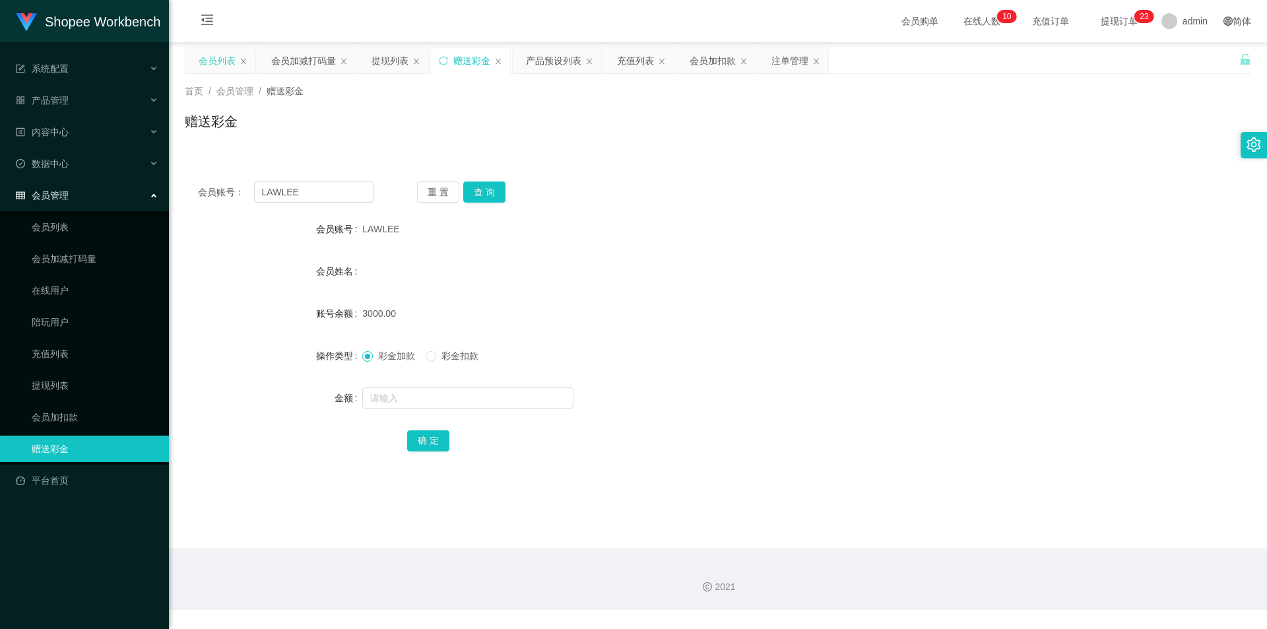
click at [220, 67] on div "会员列表" at bounding box center [217, 60] width 37 height 25
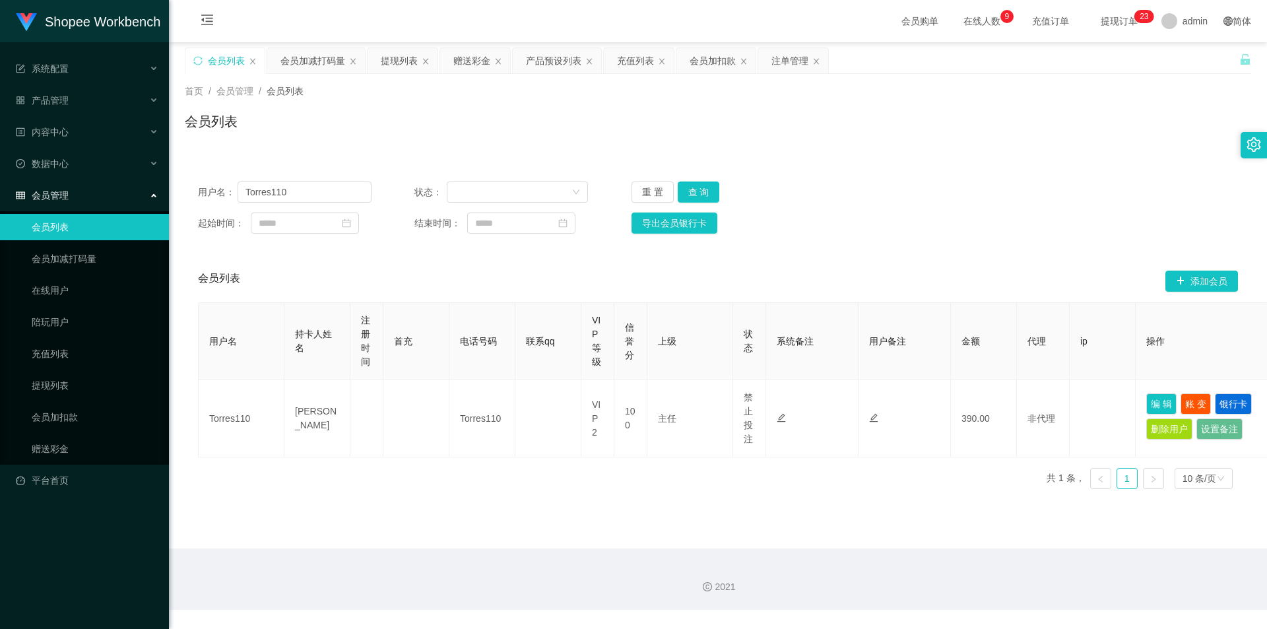
click at [720, 195] on div "重 置 查 询" at bounding box center [718, 191] width 174 height 21
click at [710, 195] on button "查 询" at bounding box center [699, 191] width 42 height 21
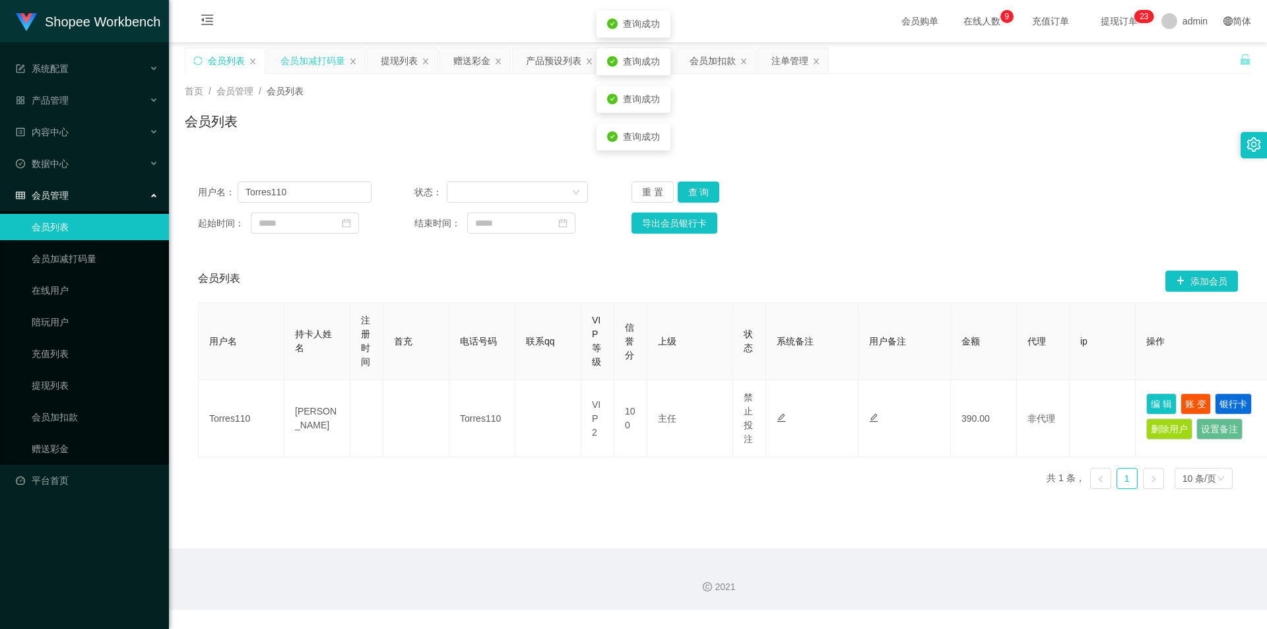
click at [291, 52] on div "会员加减打码量" at bounding box center [312, 60] width 65 height 25
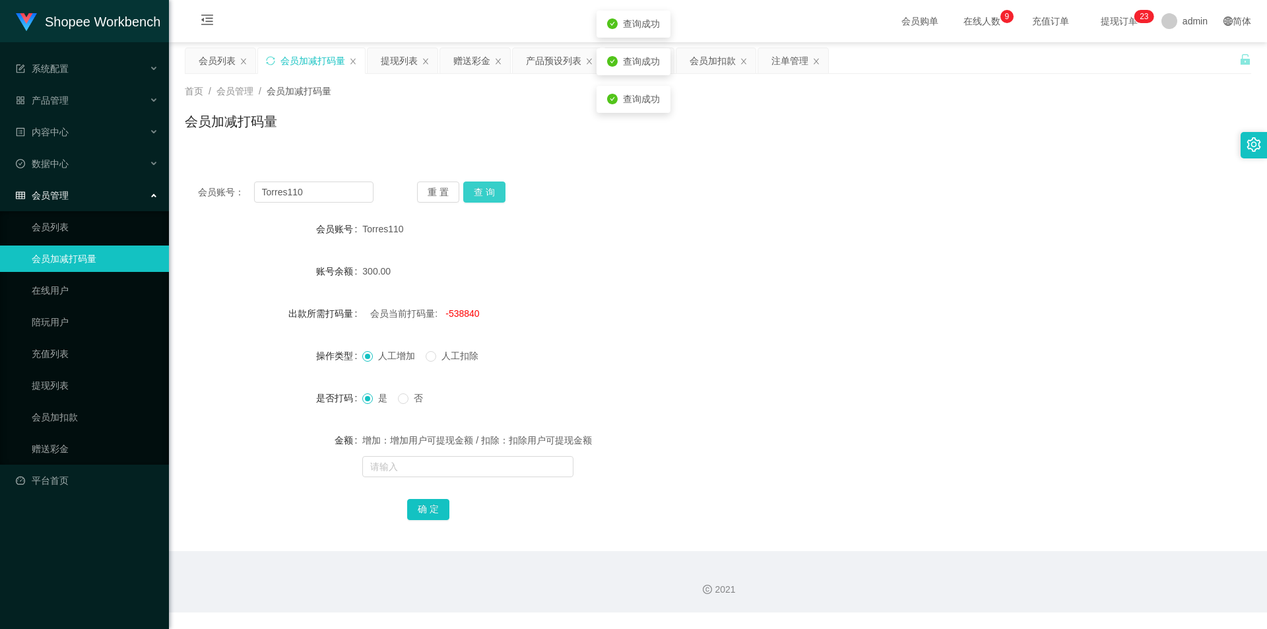
click at [485, 188] on button "查 询" at bounding box center [484, 191] width 42 height 21
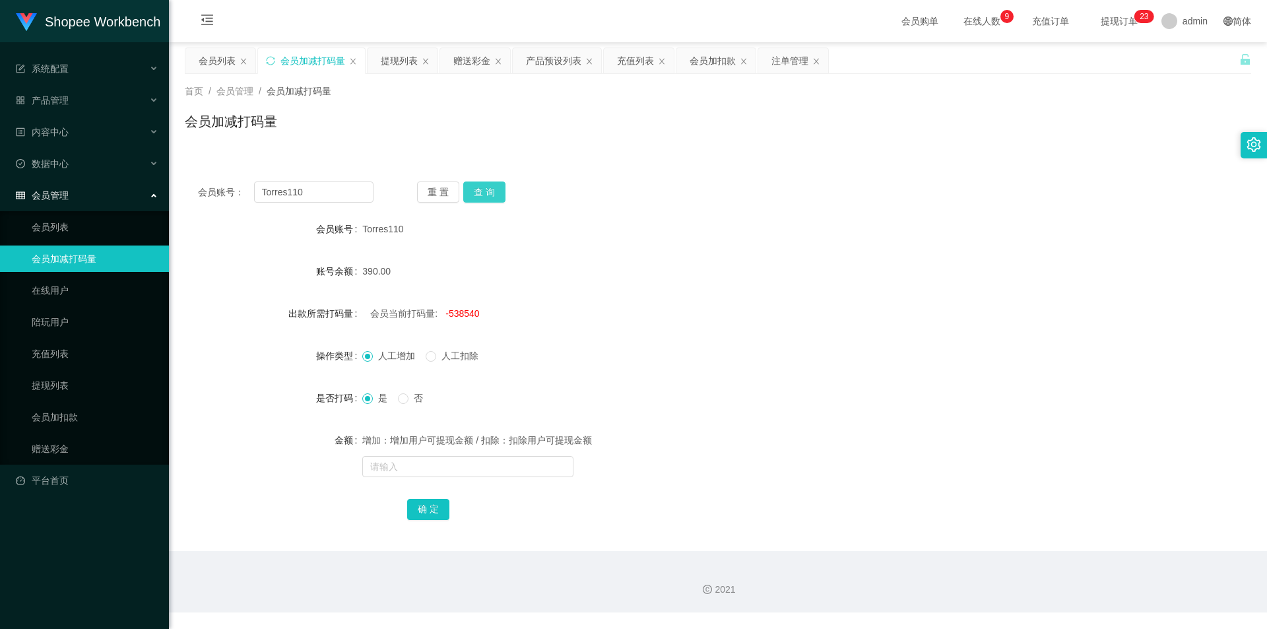
click at [485, 188] on button "查 询" at bounding box center [484, 191] width 42 height 21
click at [212, 64] on div "会员列表" at bounding box center [217, 60] width 37 height 25
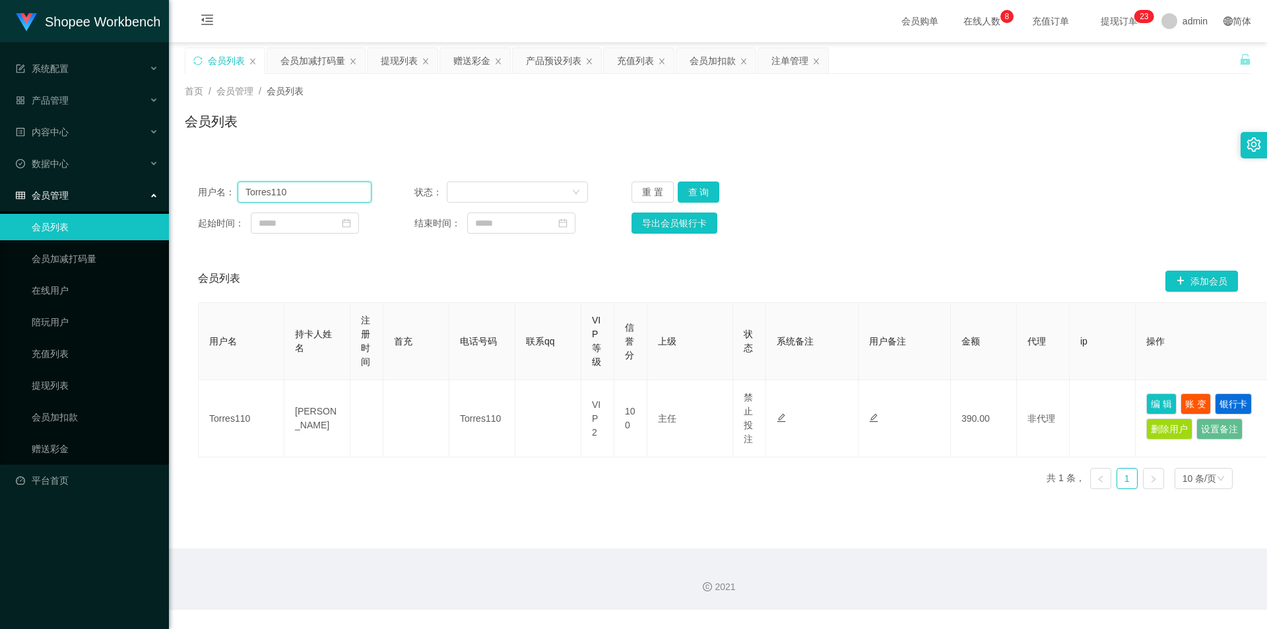
click at [294, 189] on input "Torres110" at bounding box center [305, 191] width 134 height 21
paste input "cbkia96"
type input "cbkia96"
click at [697, 189] on button "查 询" at bounding box center [699, 191] width 42 height 21
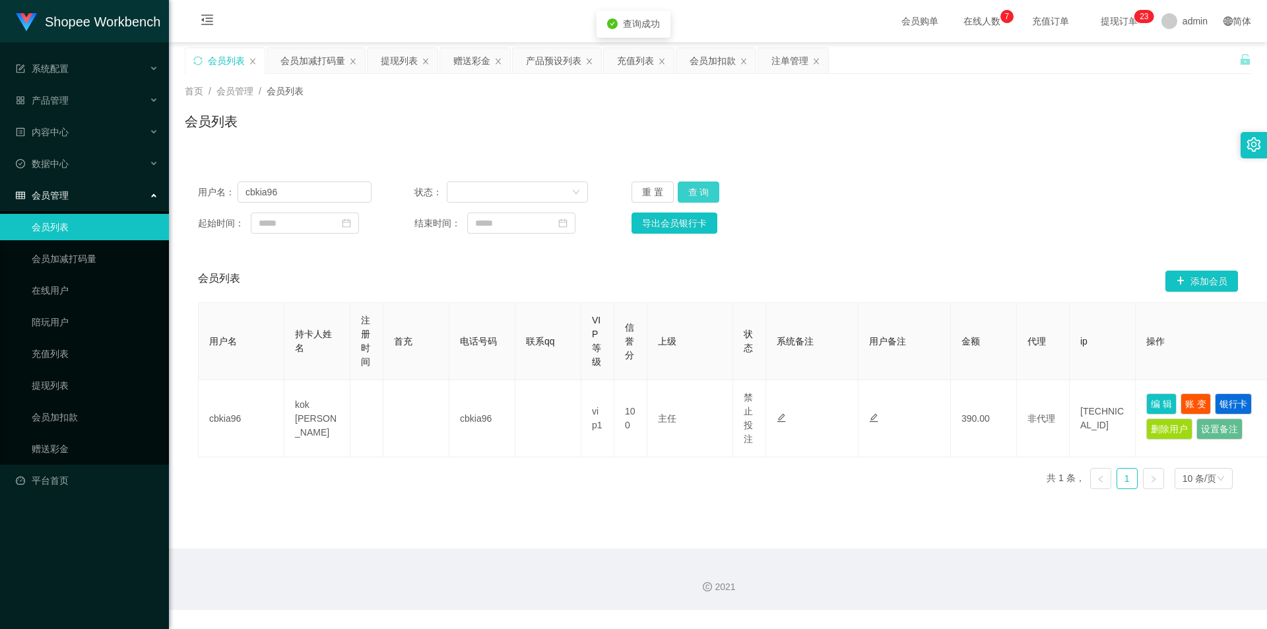
click at [697, 189] on button "查 询" at bounding box center [699, 191] width 42 height 21
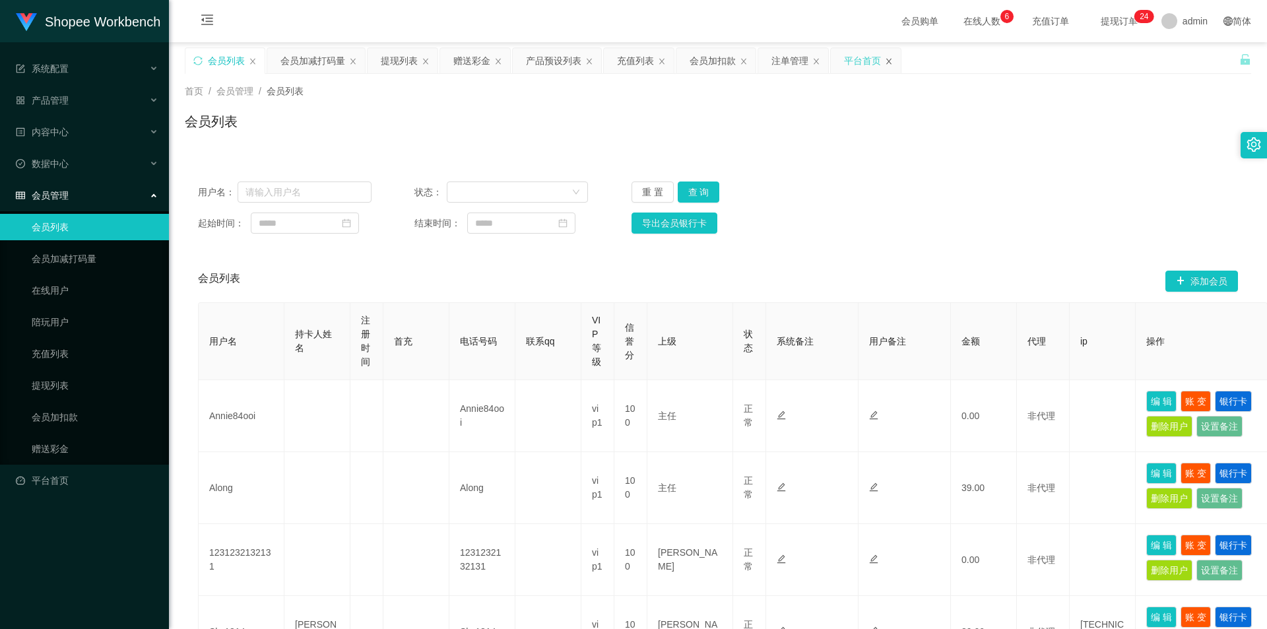
click at [892, 57] on icon "图标: close" at bounding box center [889, 61] width 8 height 8
click at [299, 61] on div "会员加减打码量" at bounding box center [312, 60] width 65 height 25
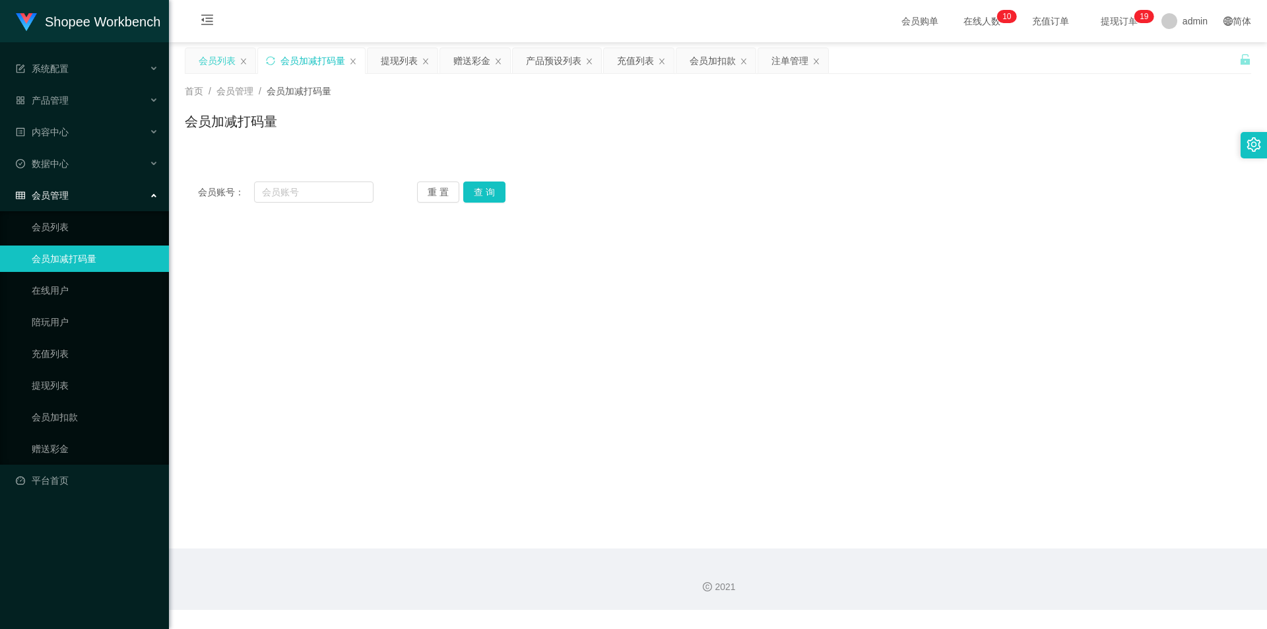
click at [207, 56] on div "会员列表" at bounding box center [217, 60] width 37 height 25
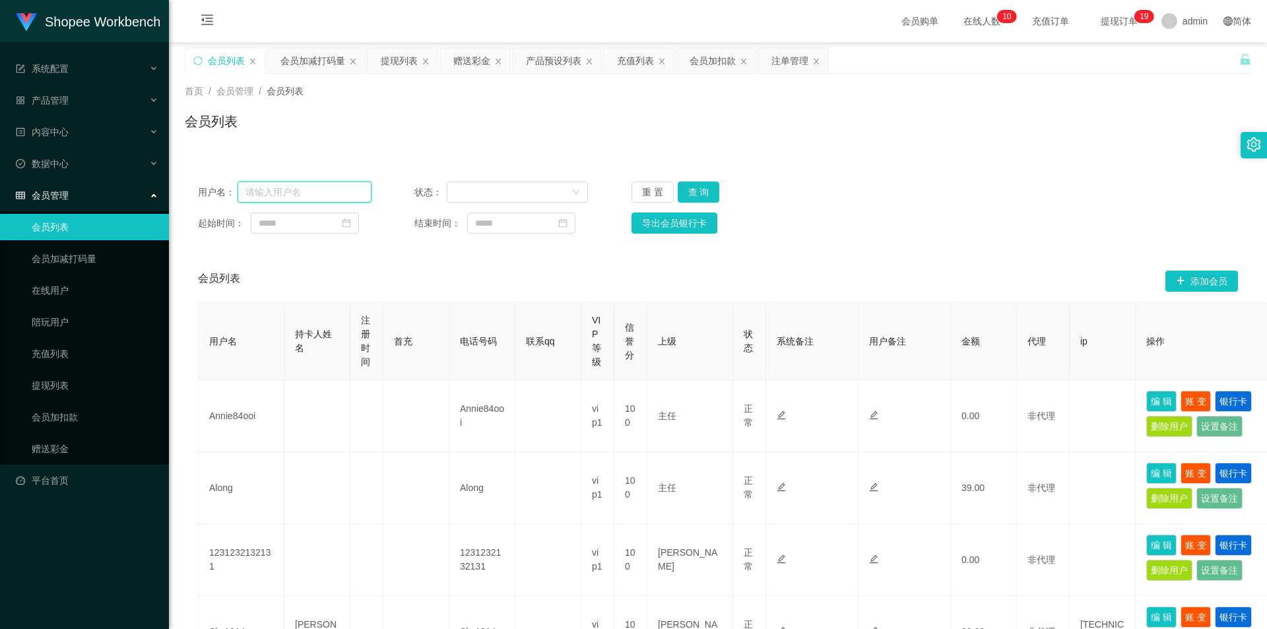
click at [327, 193] on input "text" at bounding box center [305, 191] width 134 height 21
paste input "Keat0224"
type input "Keat0224"
click at [691, 195] on button "查 询" at bounding box center [699, 191] width 42 height 21
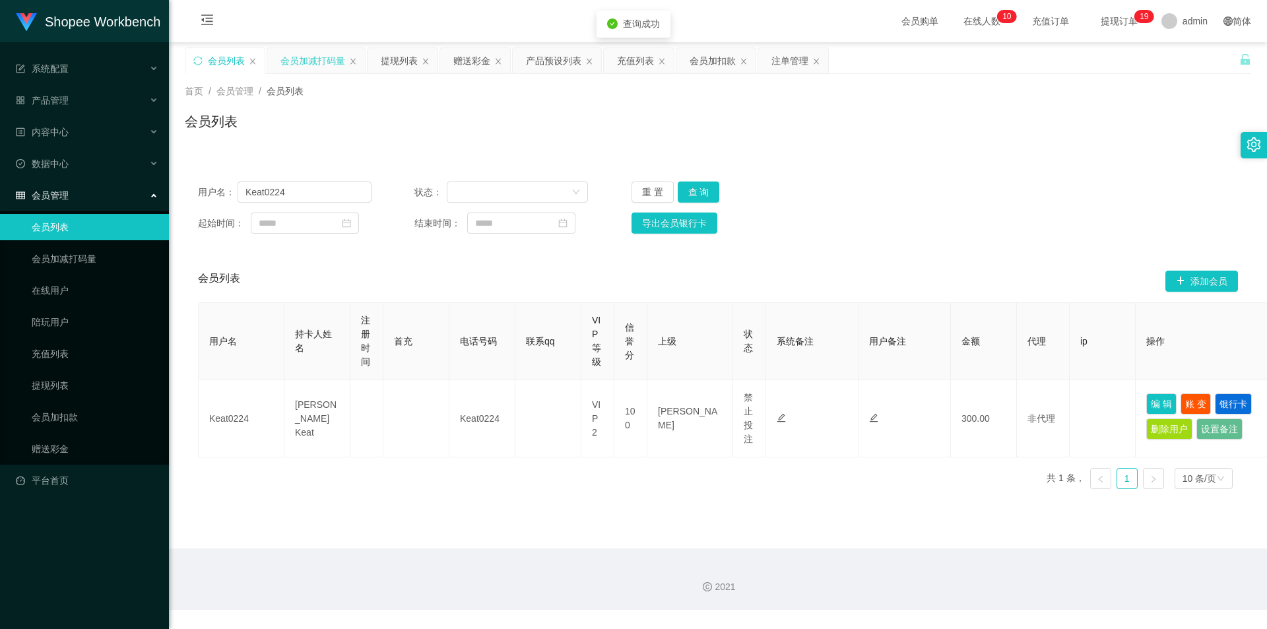
click at [311, 65] on div "会员加减打码量" at bounding box center [312, 60] width 65 height 25
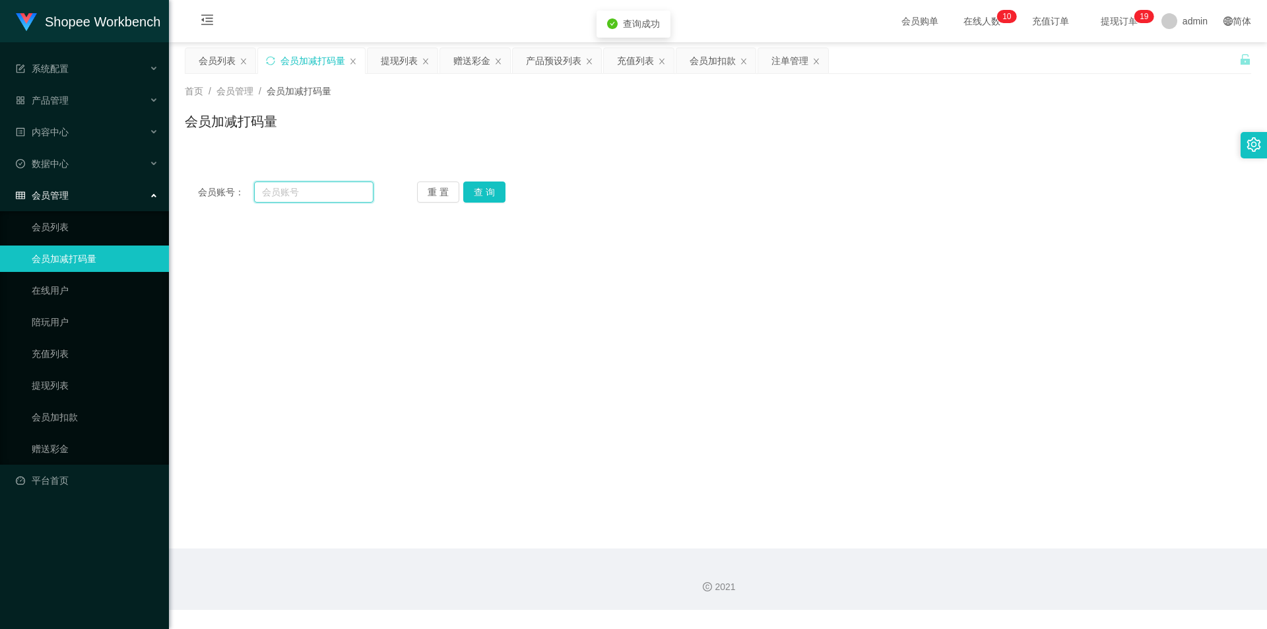
click at [269, 188] on input "text" at bounding box center [313, 191] width 119 height 21
paste input "Keat0224"
type input "Keat0224"
click at [485, 193] on button "查 询" at bounding box center [484, 191] width 42 height 21
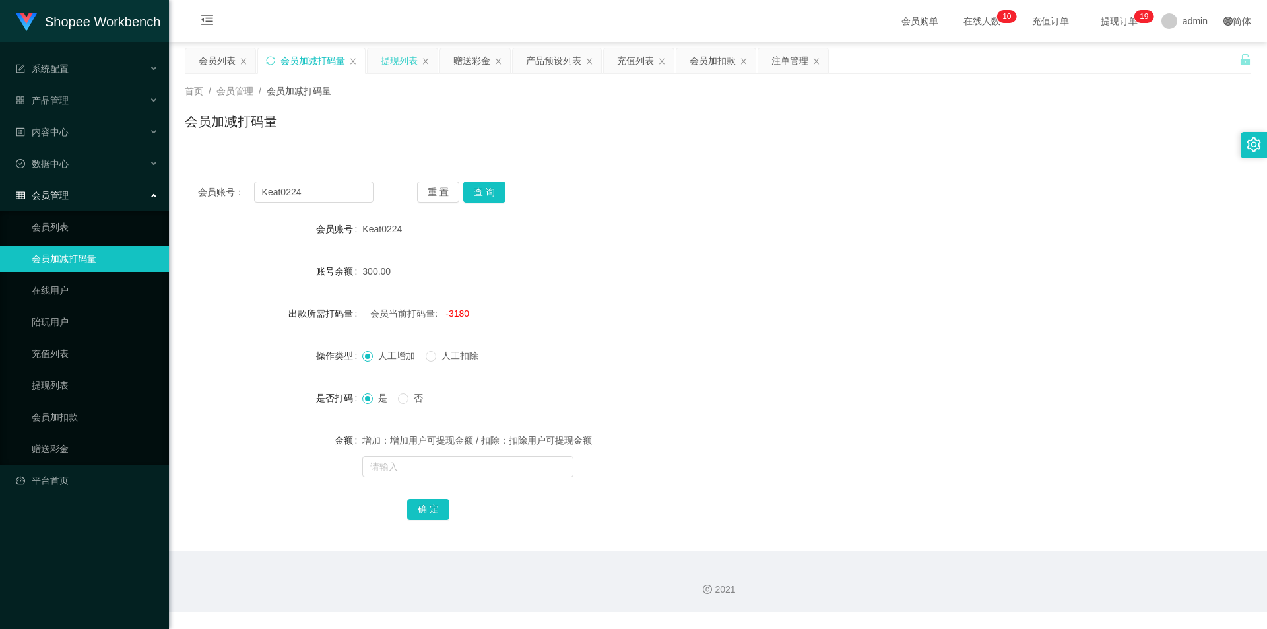
click at [399, 63] on div "提现列表" at bounding box center [399, 60] width 37 height 25
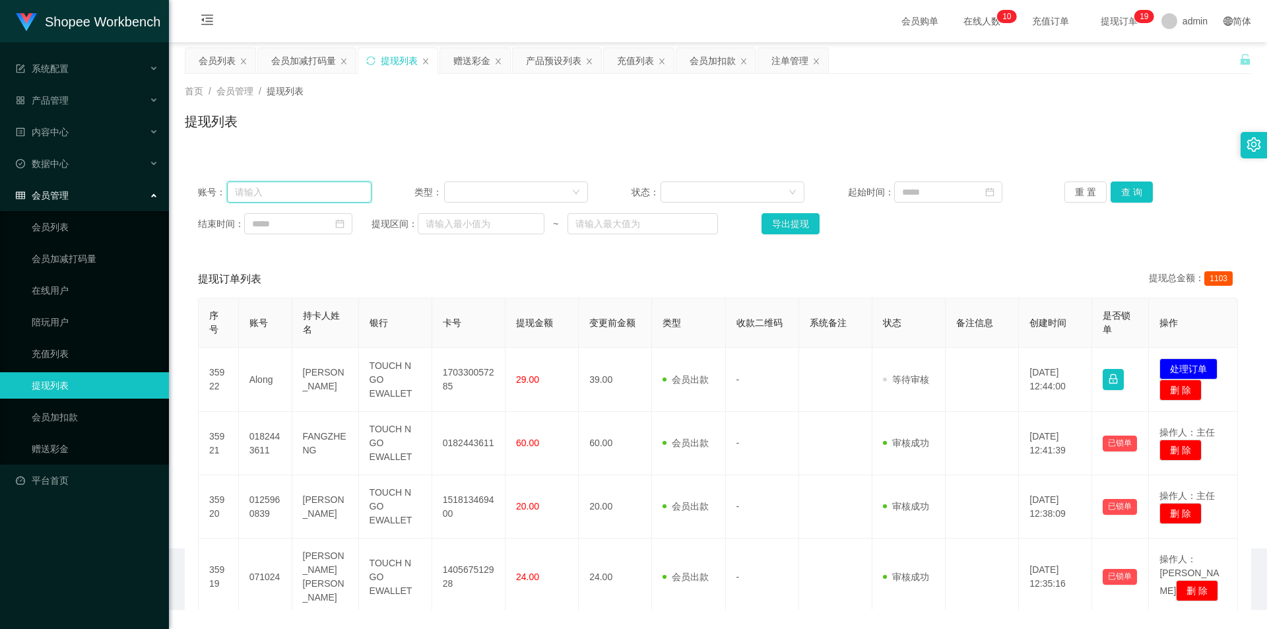
click at [293, 195] on input "text" at bounding box center [299, 191] width 144 height 21
paste input "Keat0224"
type input "Keat0224"
click at [1133, 189] on button "查 询" at bounding box center [1131, 191] width 42 height 21
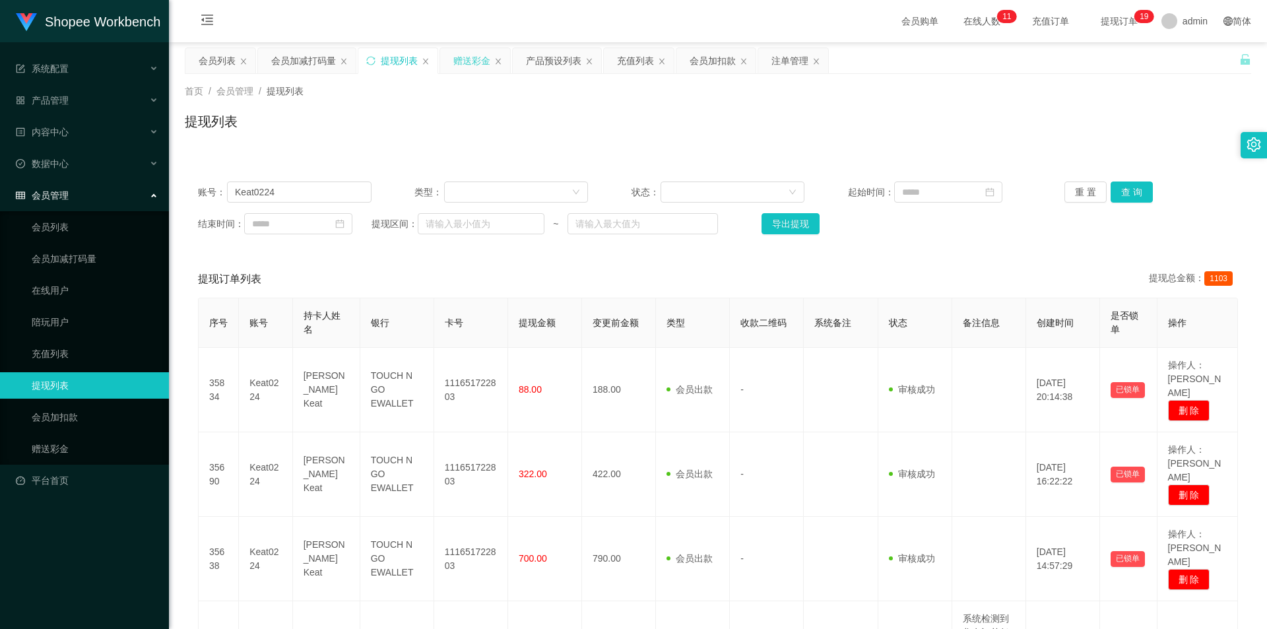
click at [457, 63] on div "赠送彩金" at bounding box center [471, 60] width 37 height 25
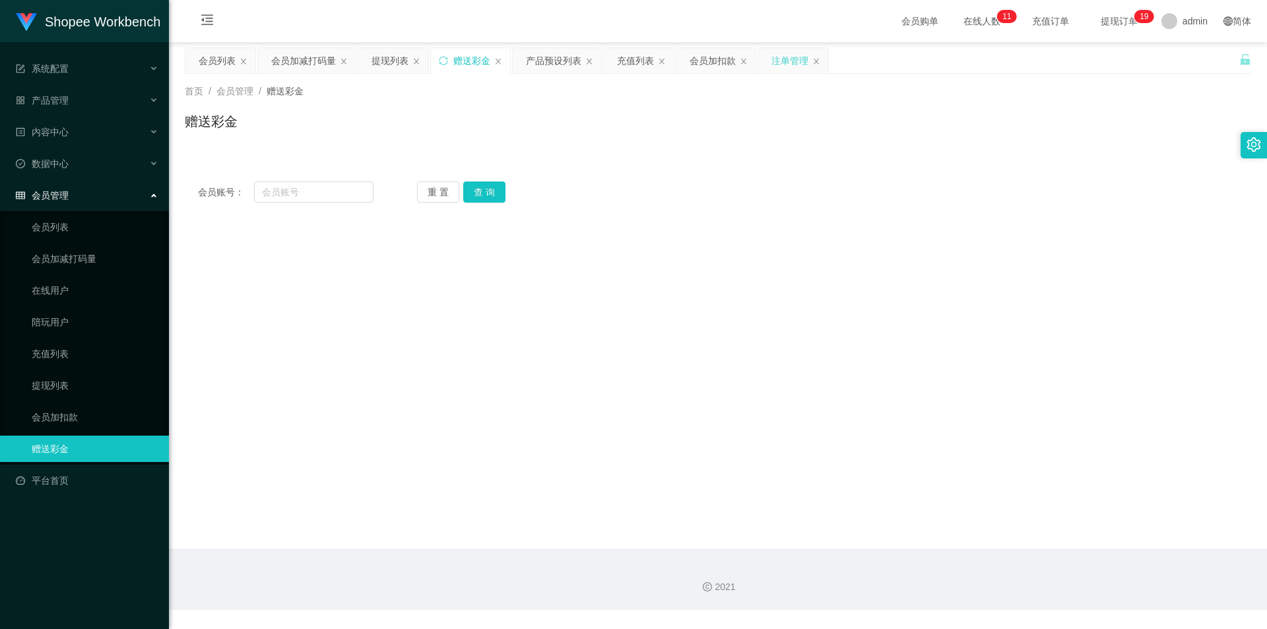
click at [785, 57] on div "注单管理" at bounding box center [789, 60] width 37 height 25
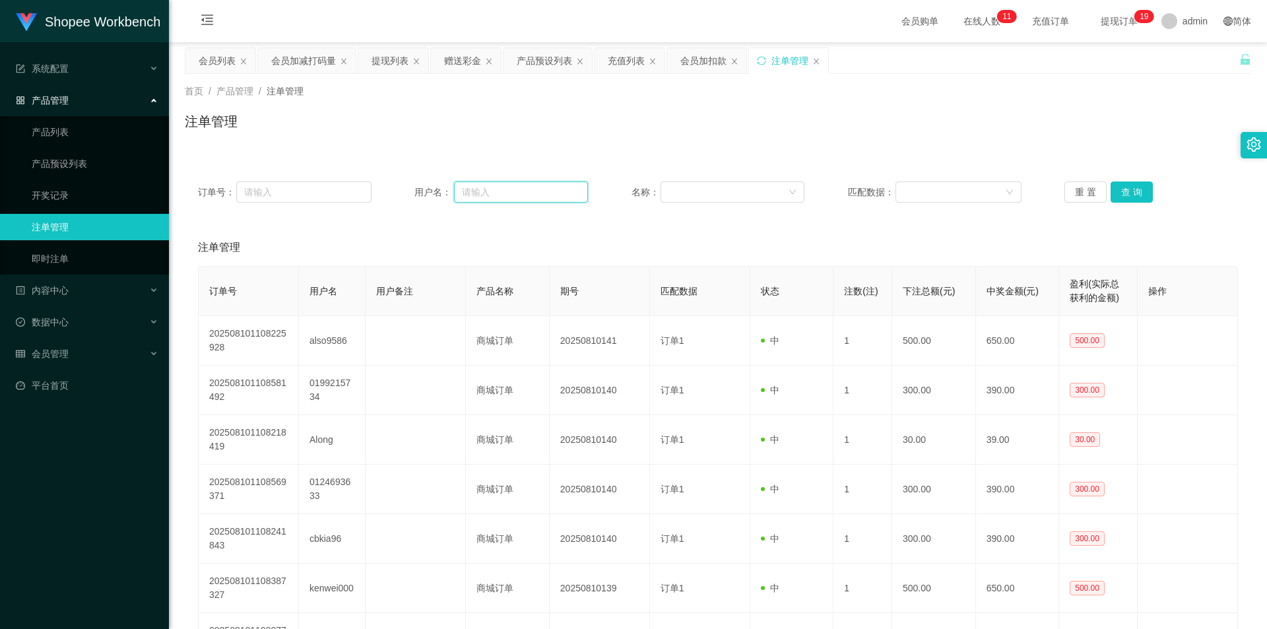
click at [519, 192] on input "text" at bounding box center [521, 191] width 134 height 21
paste input "Keat0224"
type input "Keat0224"
click at [1126, 189] on button "查 询" at bounding box center [1131, 191] width 42 height 21
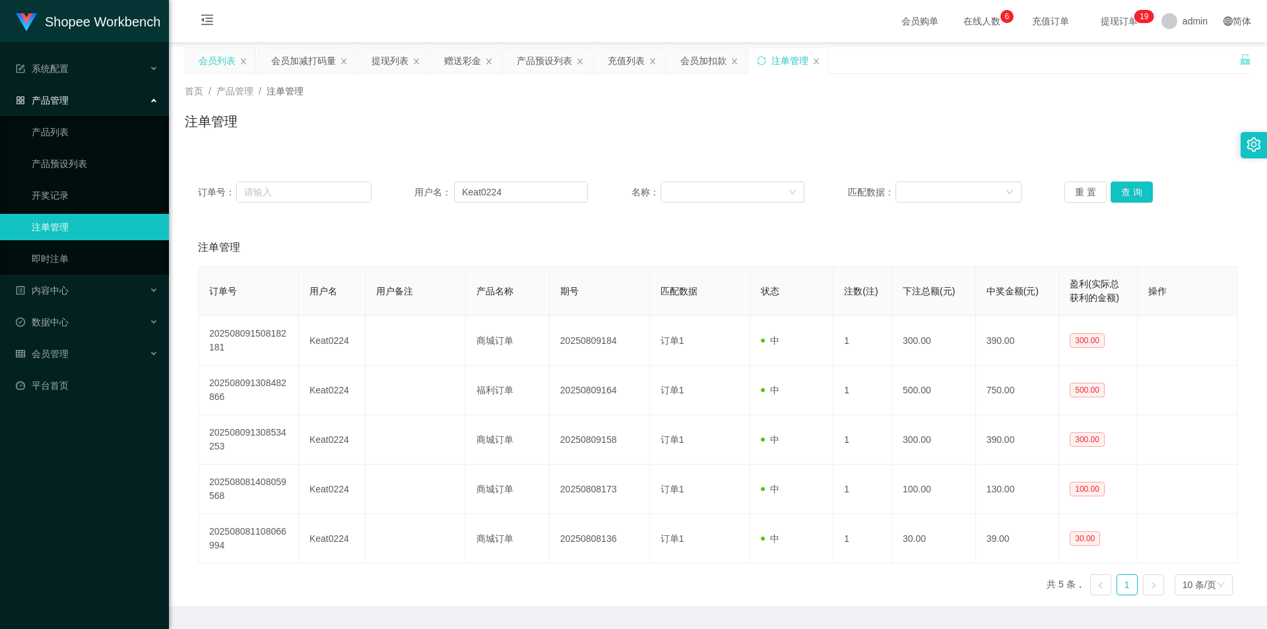
click at [212, 61] on div "会员列表" at bounding box center [217, 60] width 37 height 25
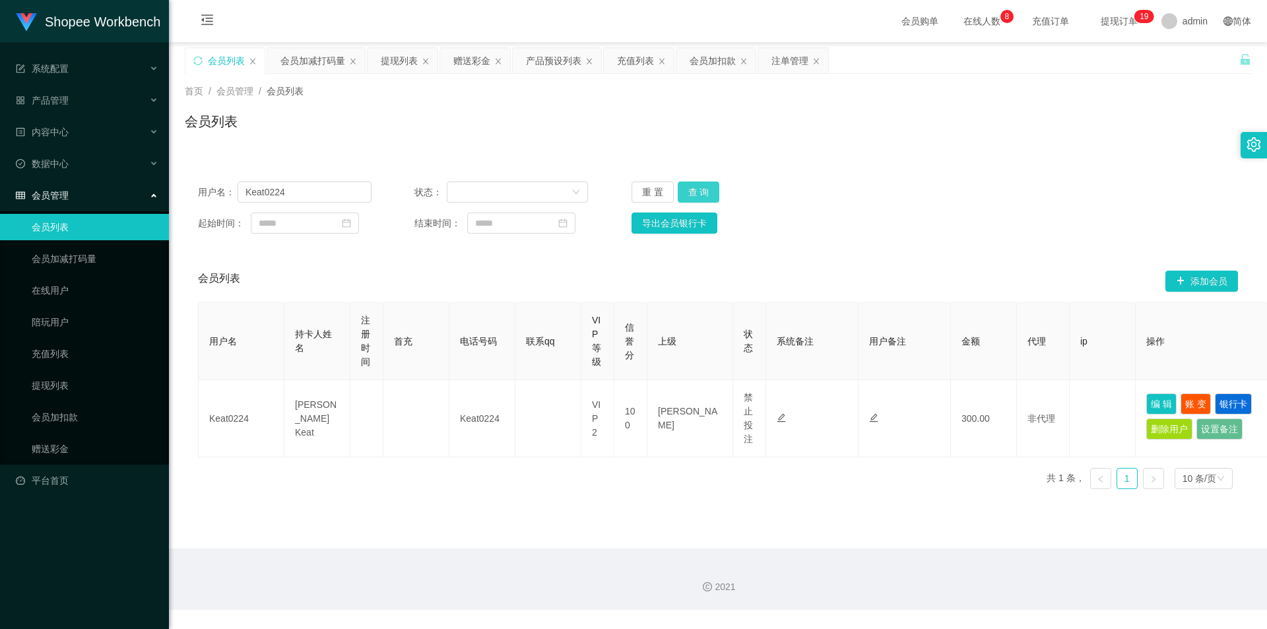
click at [705, 186] on button "查 询" at bounding box center [699, 191] width 42 height 21
click at [691, 190] on button "查 询" at bounding box center [699, 191] width 42 height 21
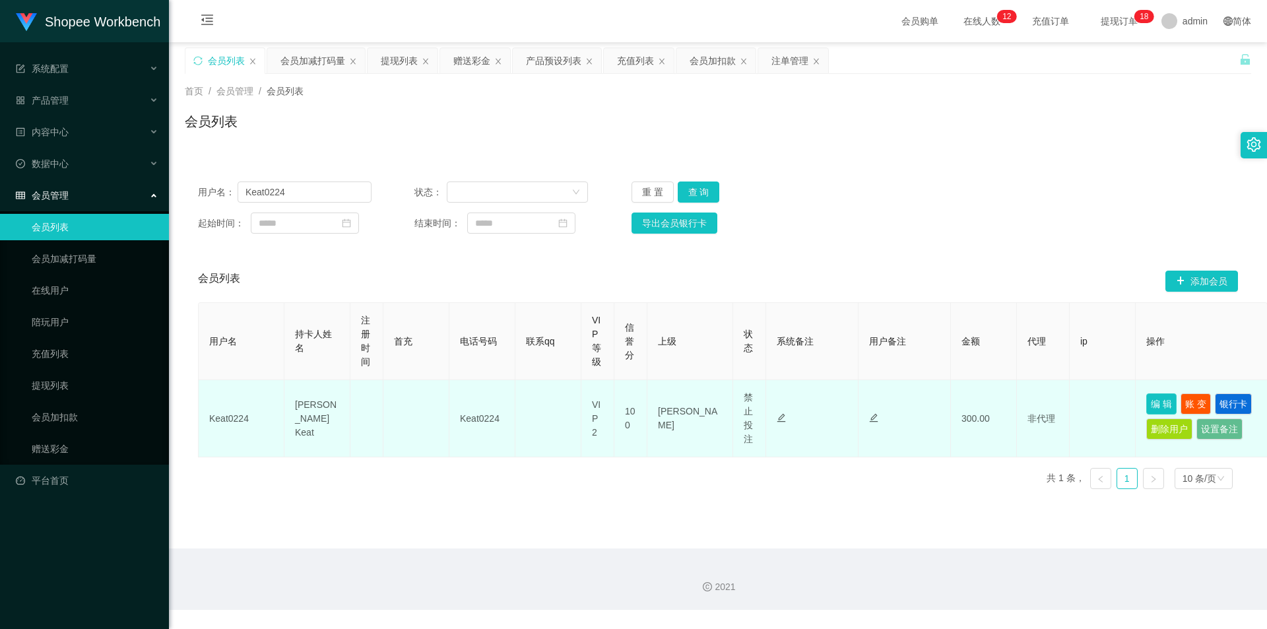
click at [1160, 402] on button "编 辑" at bounding box center [1161, 403] width 30 height 21
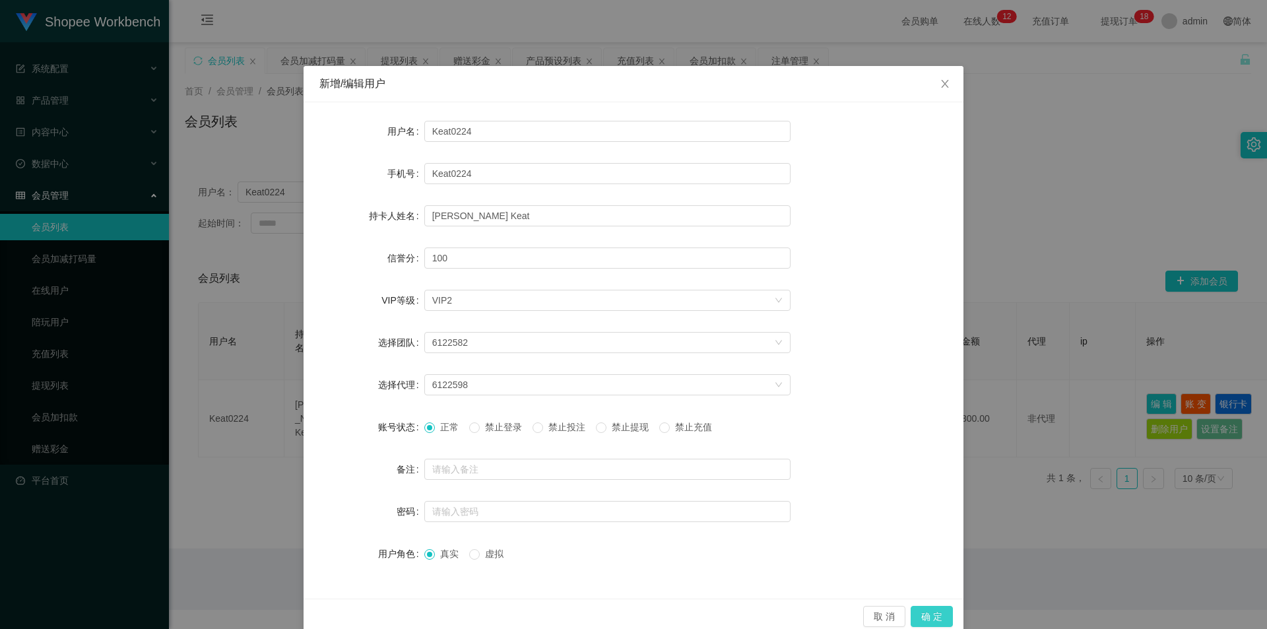
click at [927, 610] on button "确 定" at bounding box center [932, 616] width 42 height 21
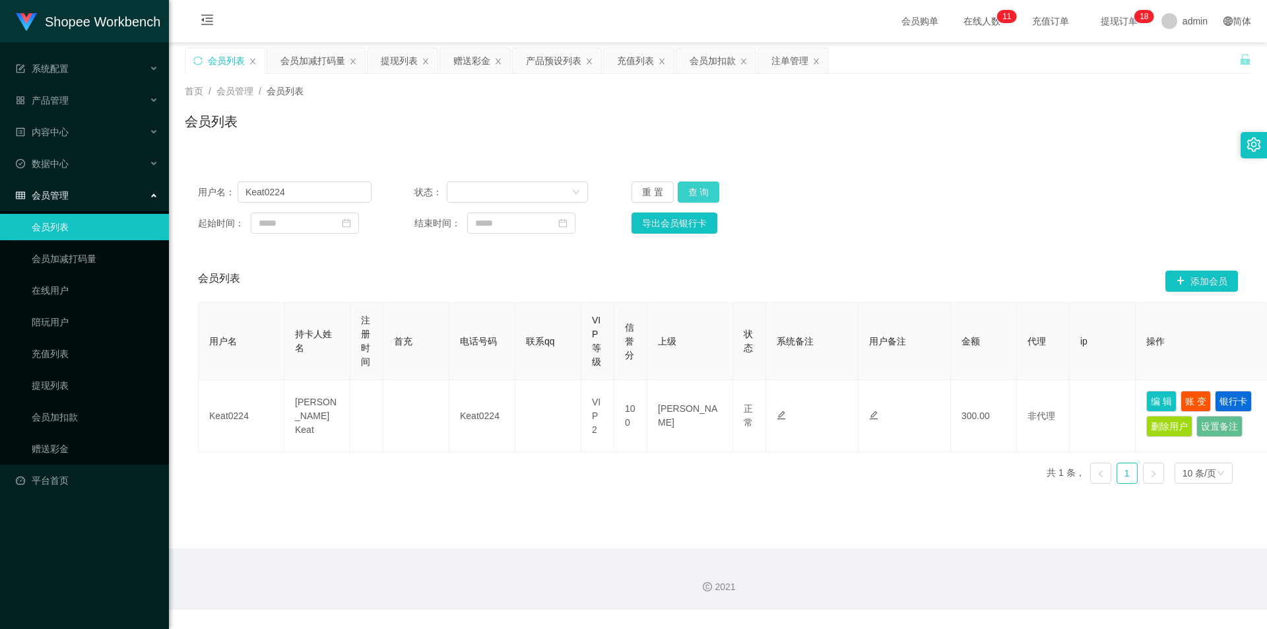
click at [703, 185] on button "查 询" at bounding box center [699, 191] width 42 height 21
click at [701, 199] on button "查 询" at bounding box center [699, 191] width 42 height 21
click at [704, 195] on button "查 询" at bounding box center [699, 191] width 42 height 21
click at [709, 197] on button "查 询" at bounding box center [699, 191] width 42 height 21
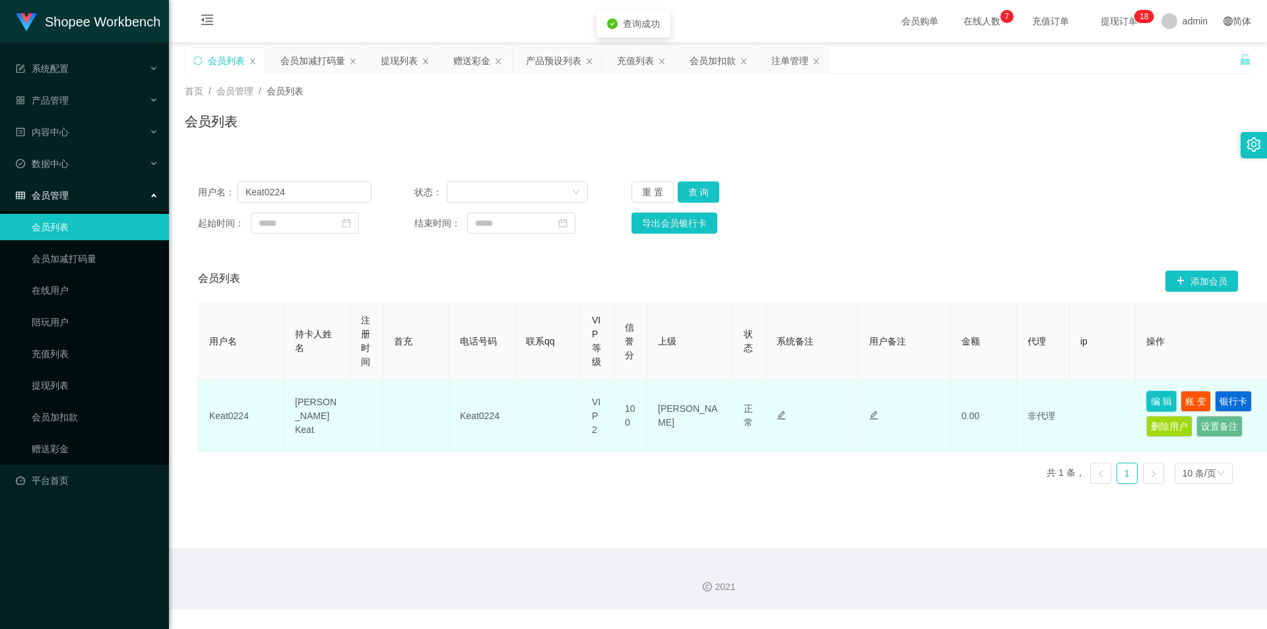
click at [1153, 399] on button "编 辑" at bounding box center [1161, 401] width 30 height 21
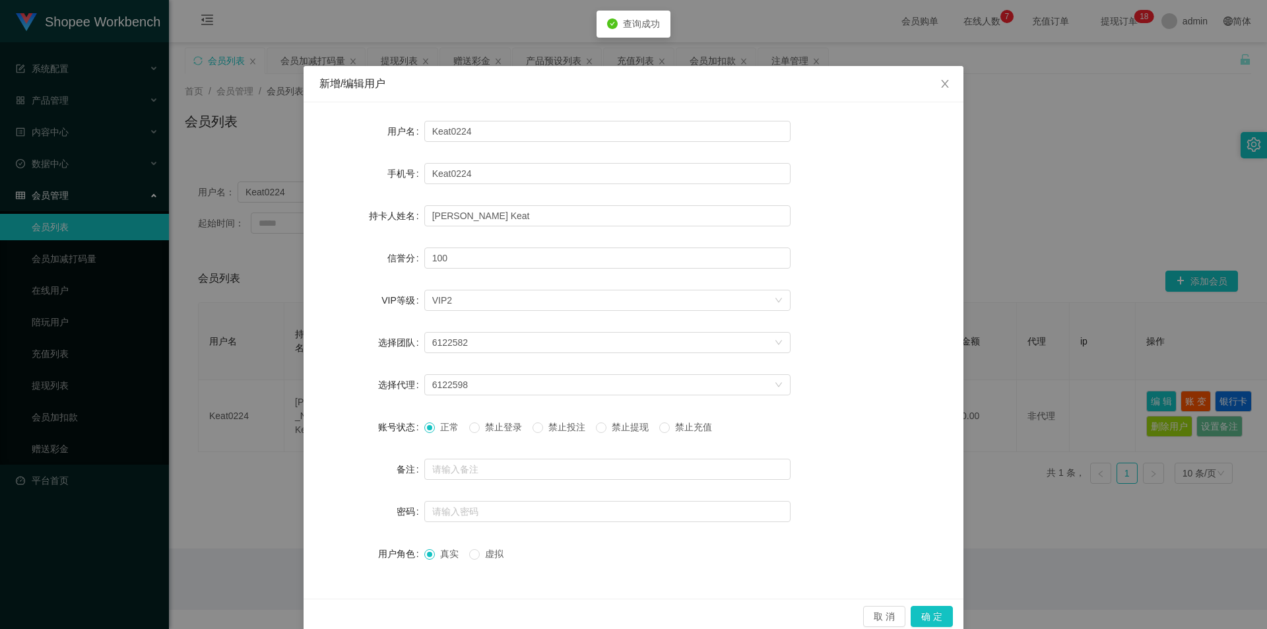
click at [556, 422] on span "禁止投注" at bounding box center [567, 427] width 48 height 11
click at [932, 613] on button "确 定" at bounding box center [932, 616] width 42 height 21
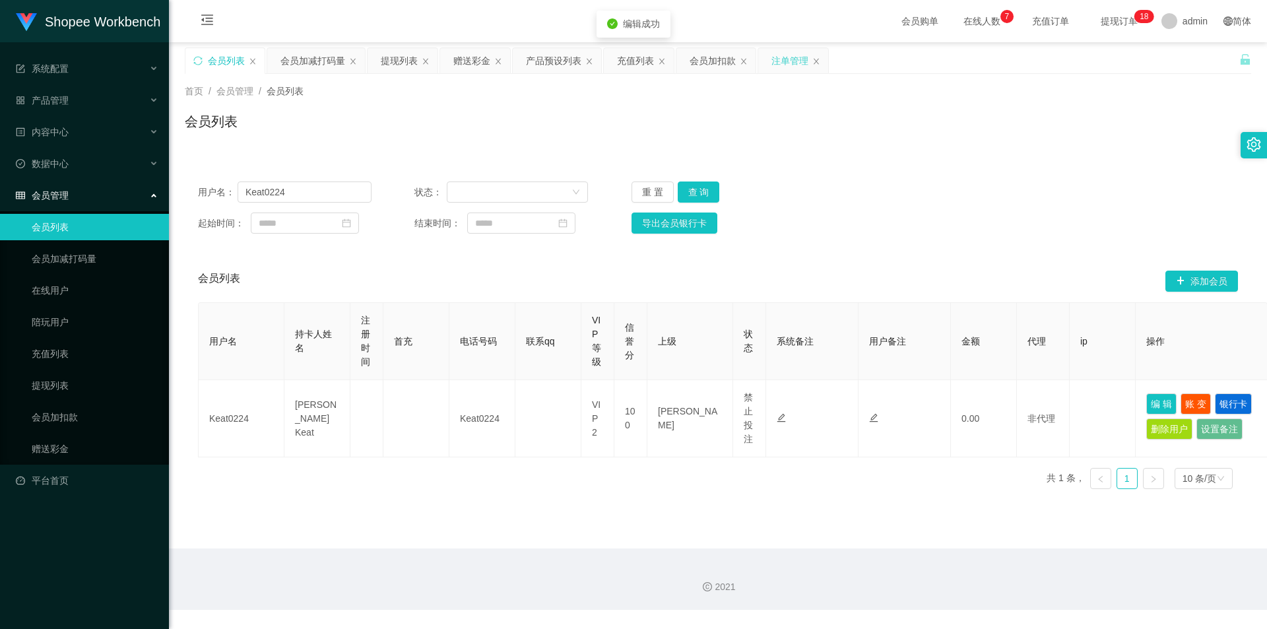
click at [786, 61] on div "注单管理" at bounding box center [789, 60] width 37 height 25
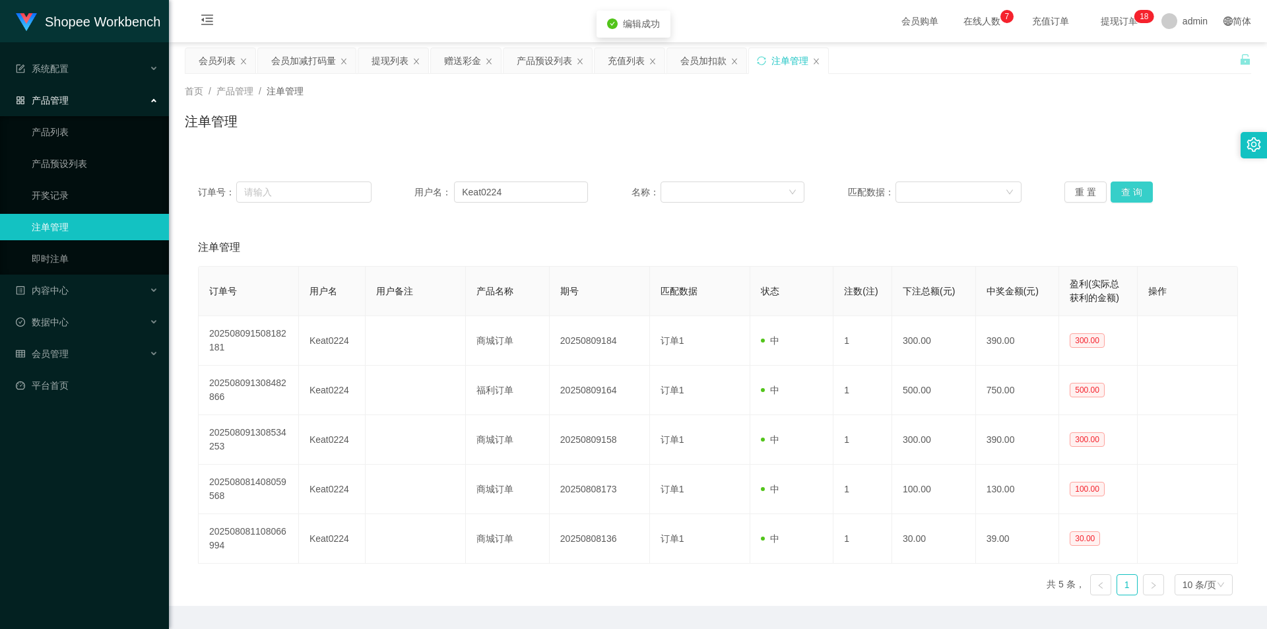
click at [1133, 189] on button "查 询" at bounding box center [1131, 191] width 42 height 21
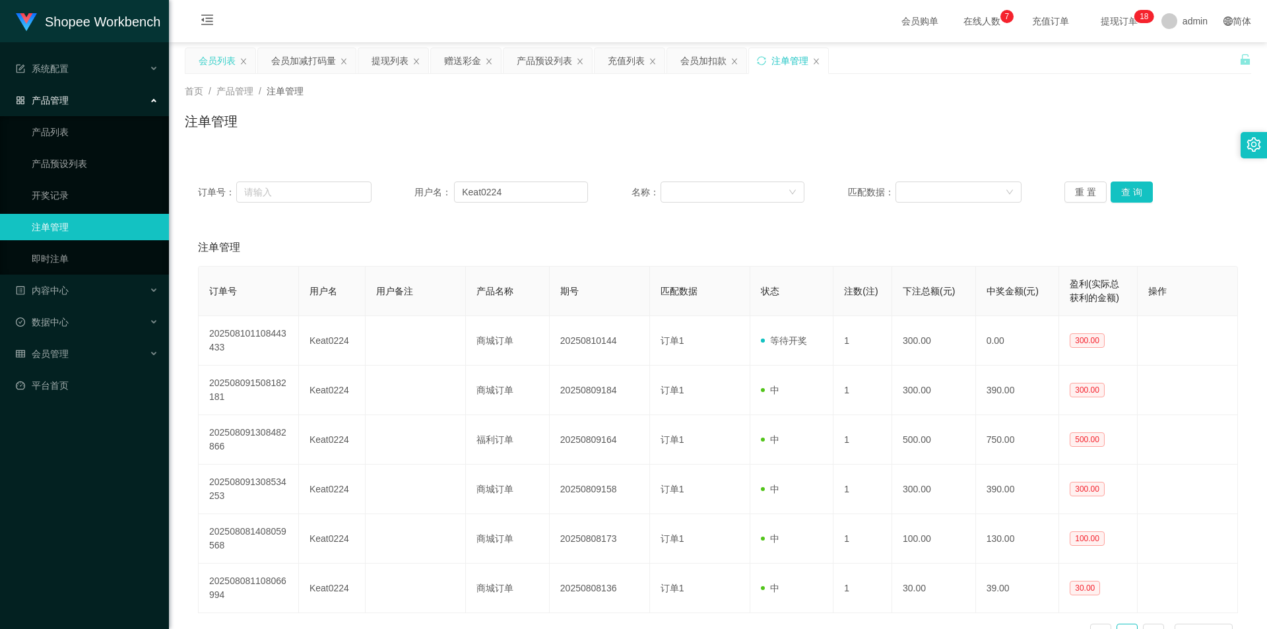
click at [237, 63] on div "会员列表" at bounding box center [220, 60] width 70 height 25
click at [208, 56] on div "会员列表" at bounding box center [217, 60] width 37 height 25
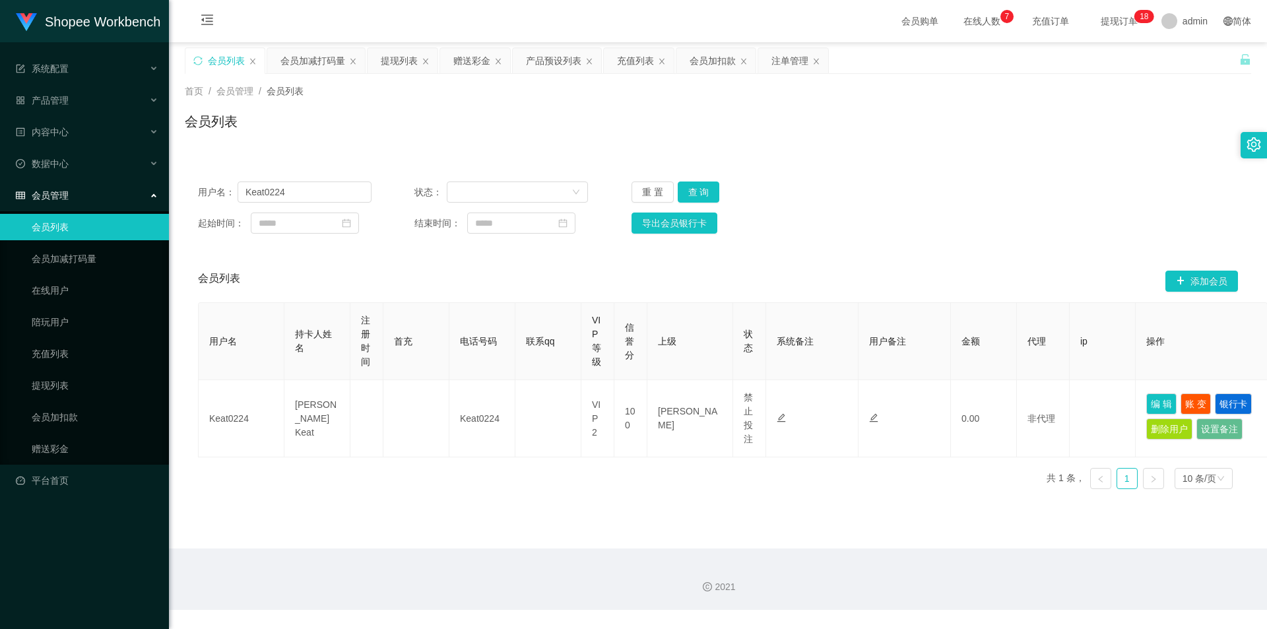
click at [717, 203] on div "用户名： Keat0224 状态： 重 置 查 询 起始时间： 结束时间： 导出会员银行卡" at bounding box center [718, 207] width 1066 height 79
click at [717, 198] on button "查 询" at bounding box center [699, 191] width 42 height 21
click at [689, 195] on button "查 询" at bounding box center [699, 191] width 42 height 21
click at [703, 195] on button "查 询" at bounding box center [699, 191] width 42 height 21
click at [474, 57] on div "赠送彩金" at bounding box center [471, 60] width 37 height 25
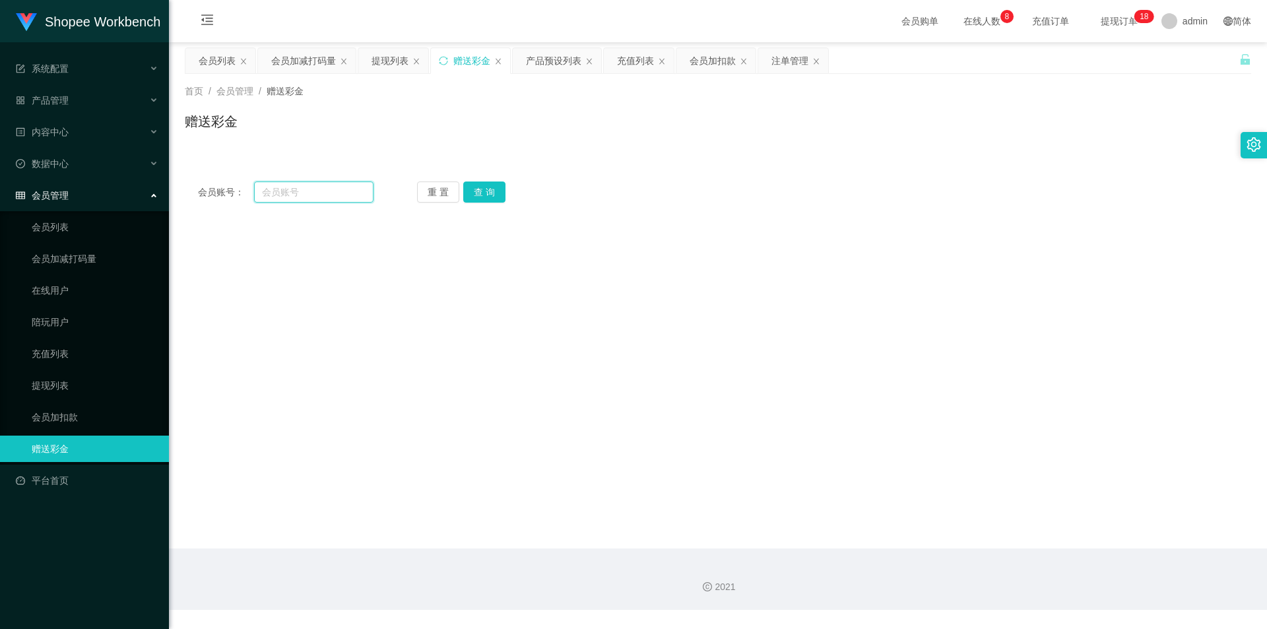
click at [289, 195] on input "text" at bounding box center [313, 191] width 119 height 21
paste input "yong vivian"
drag, startPoint x: 476, startPoint y: 190, endPoint x: 470, endPoint y: 212, distance: 23.2
click at [476, 190] on button "查 询" at bounding box center [484, 191] width 42 height 21
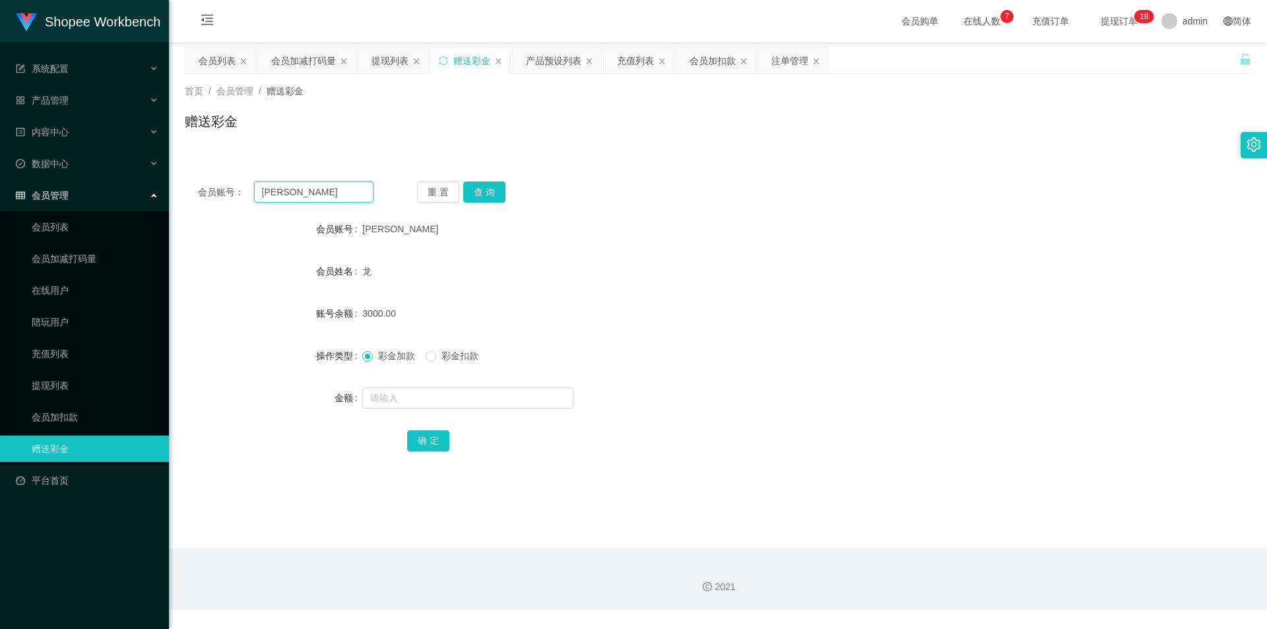
click at [322, 191] on input "yong vivian" at bounding box center [313, 191] width 119 height 21
paste input "LAWLEE"
type input "LAWLEE"
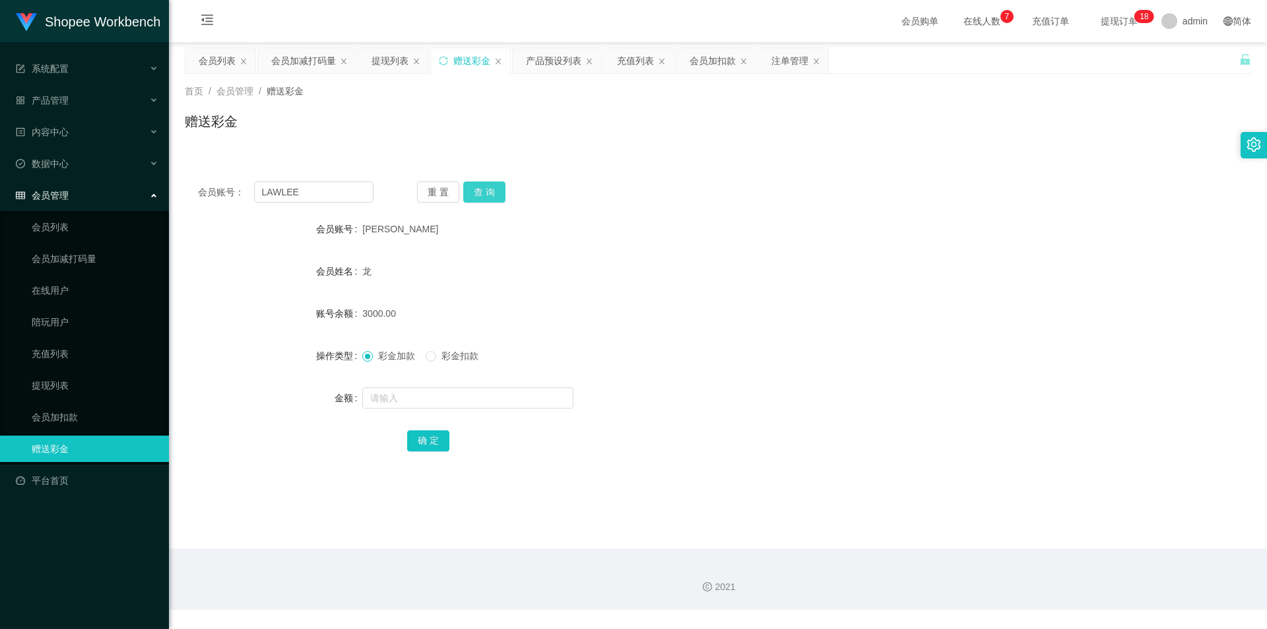
click at [480, 195] on button "查 询" at bounding box center [484, 191] width 42 height 21
